Goal: Navigation & Orientation: Find specific page/section

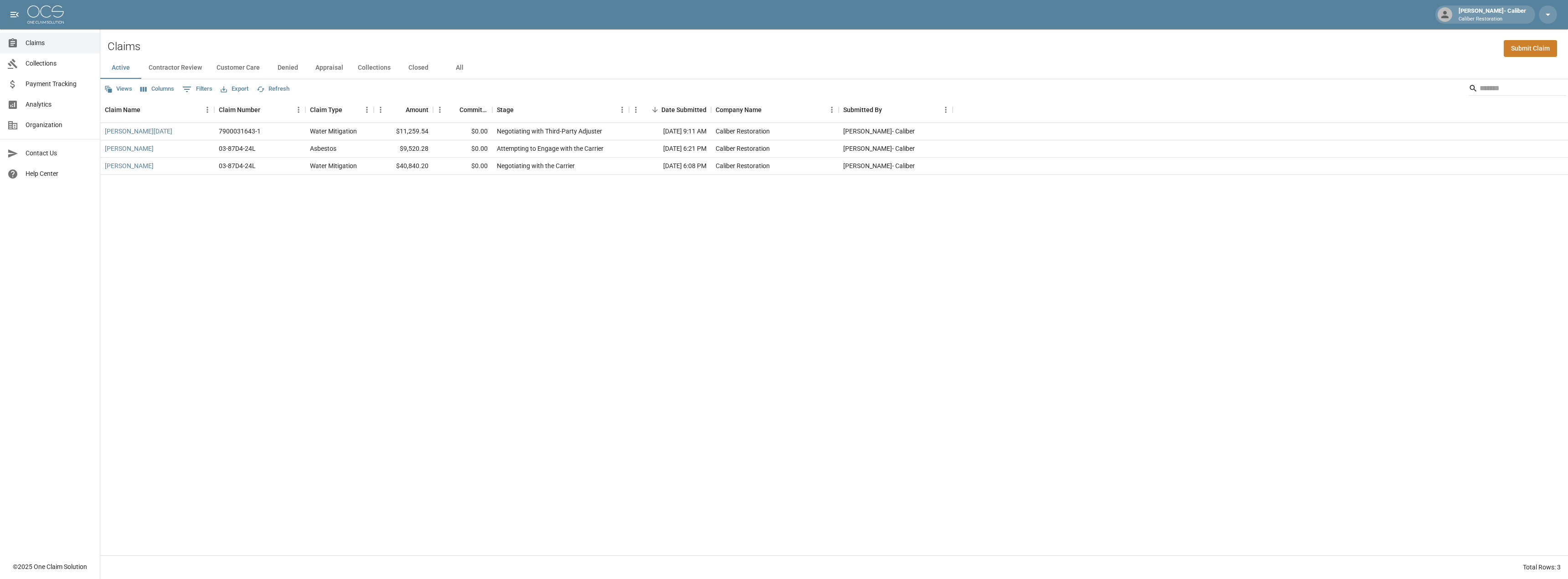
click at [418, 68] on button "Closed" at bounding box center [418, 68] width 41 height 22
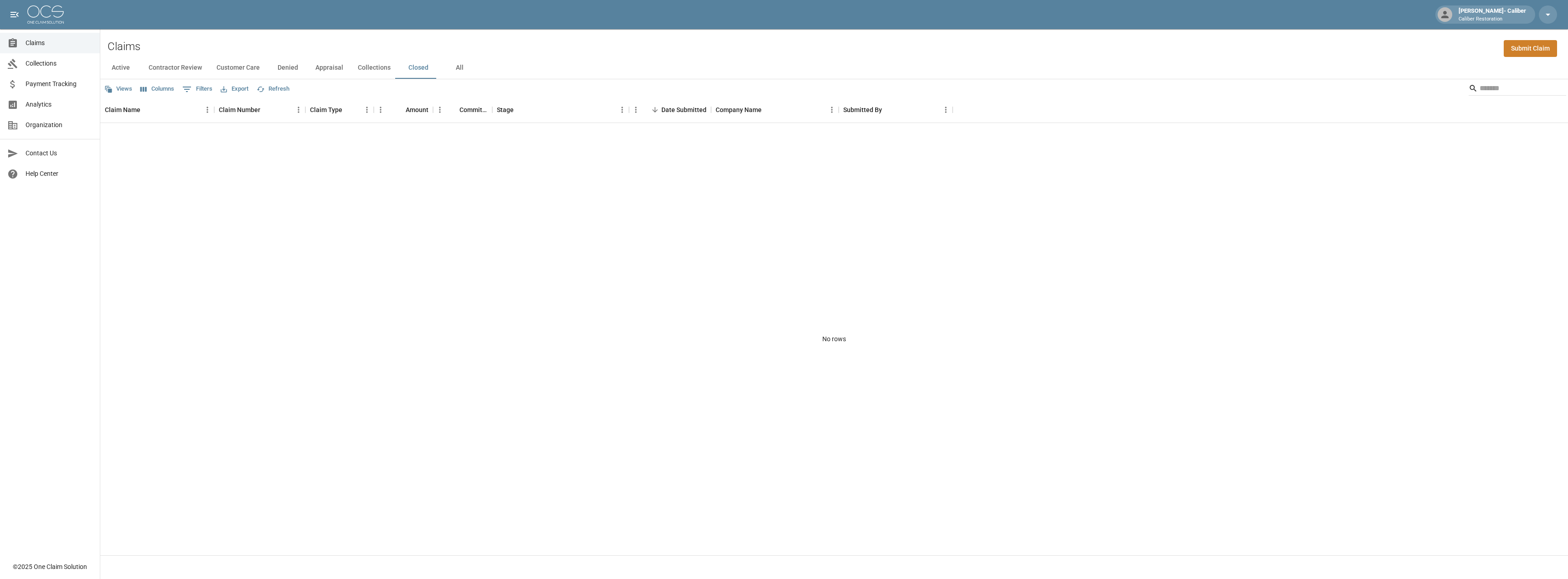
click at [119, 69] on button "Active" at bounding box center [121, 68] width 41 height 22
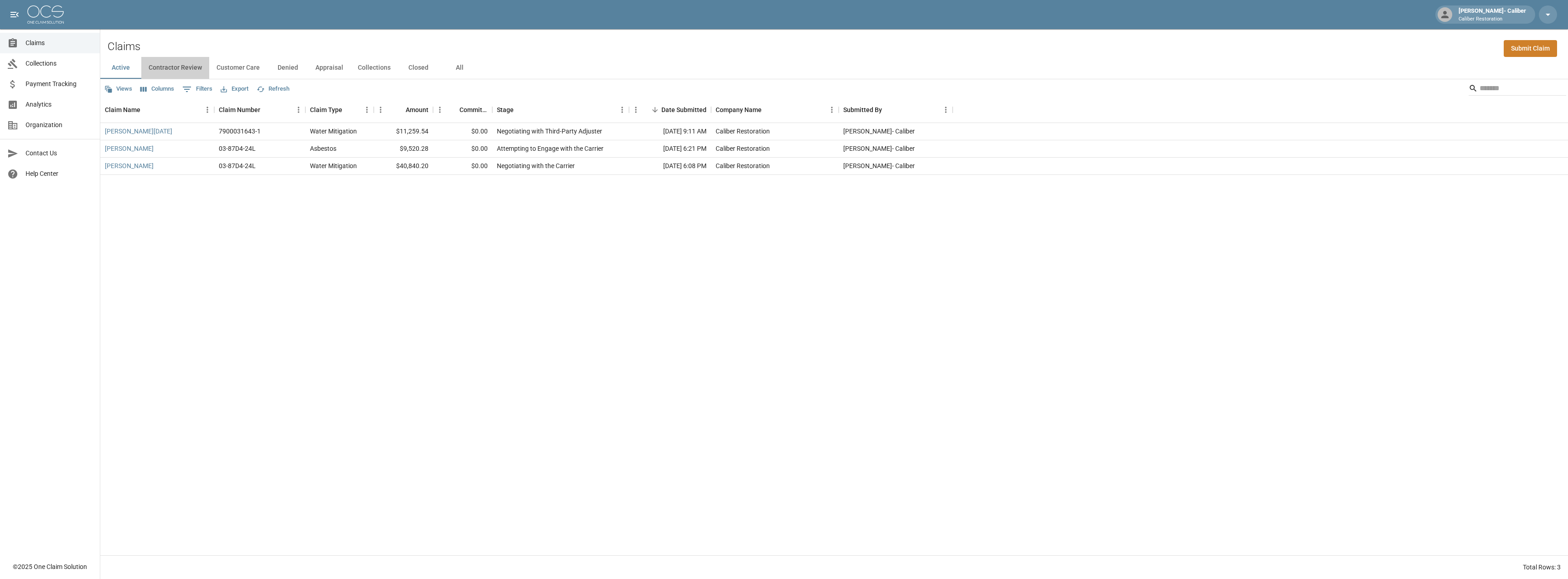
click at [183, 72] on button "Contractor Review" at bounding box center [175, 68] width 68 height 22
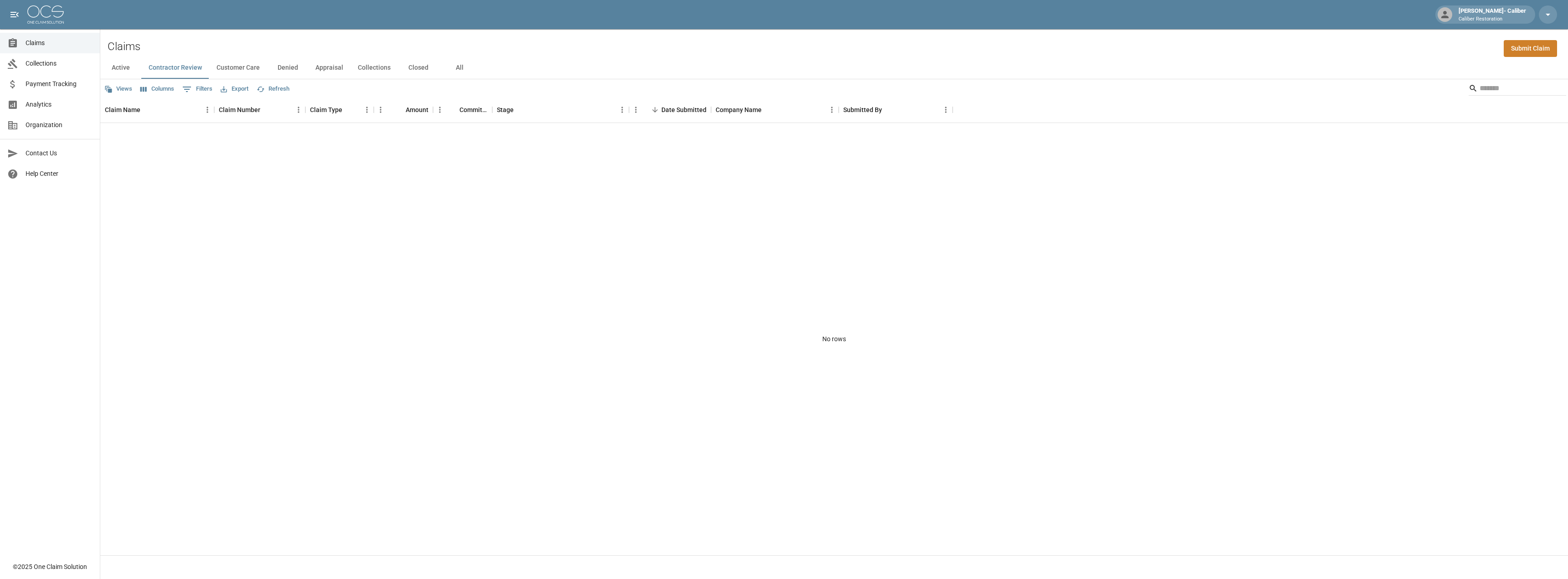
click at [234, 69] on button "Customer Care" at bounding box center [238, 68] width 58 height 22
click at [283, 69] on button "Denied" at bounding box center [287, 68] width 41 height 22
click at [335, 69] on button "Appraisal" at bounding box center [329, 68] width 43 height 22
click at [364, 68] on button "Collections" at bounding box center [374, 68] width 47 height 22
click at [424, 70] on button "Closed" at bounding box center [418, 68] width 41 height 22
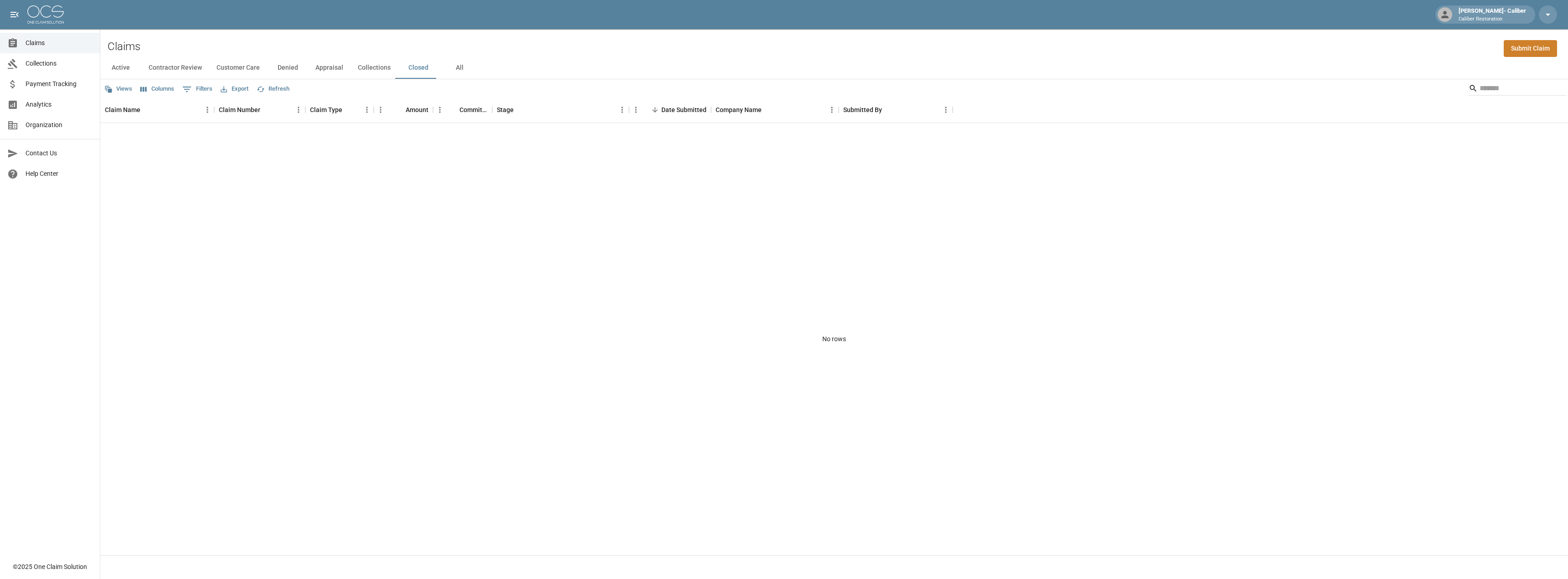
click at [128, 67] on button "Active" at bounding box center [121, 68] width 41 height 22
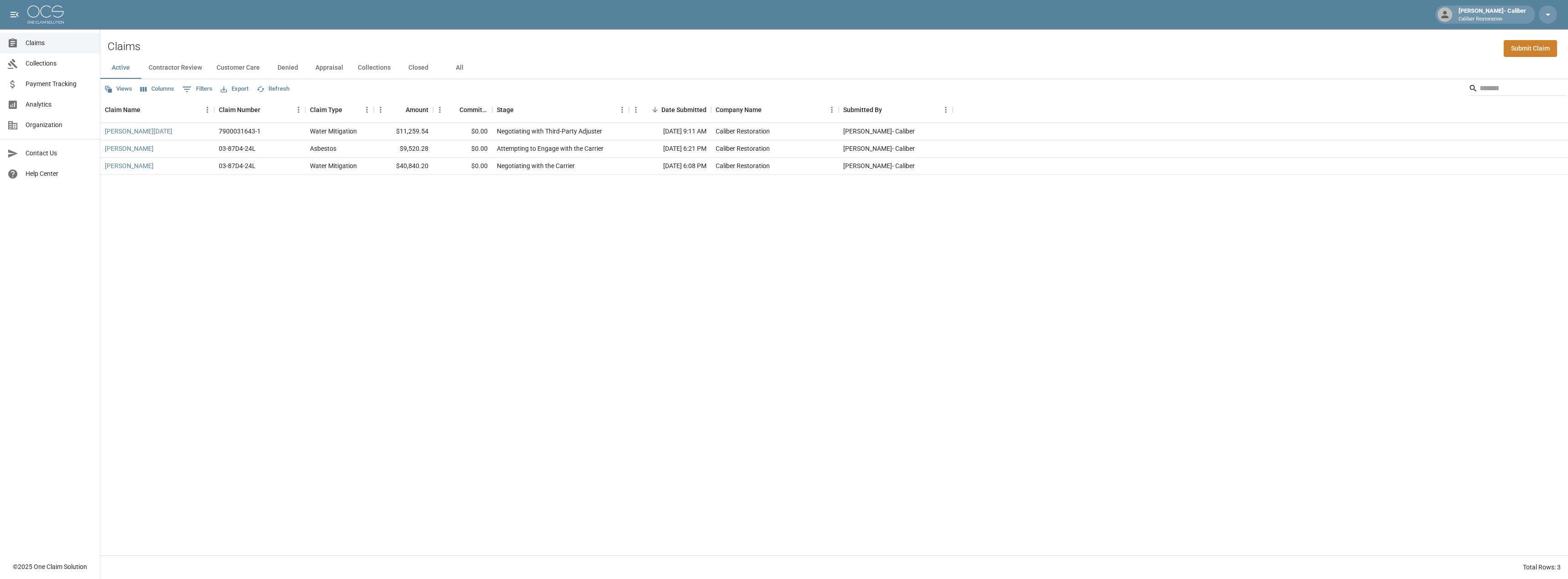
click at [458, 68] on button "All" at bounding box center [459, 68] width 41 height 22
click at [125, 70] on button "Active" at bounding box center [121, 68] width 41 height 22
